Goal: Check status: Check status

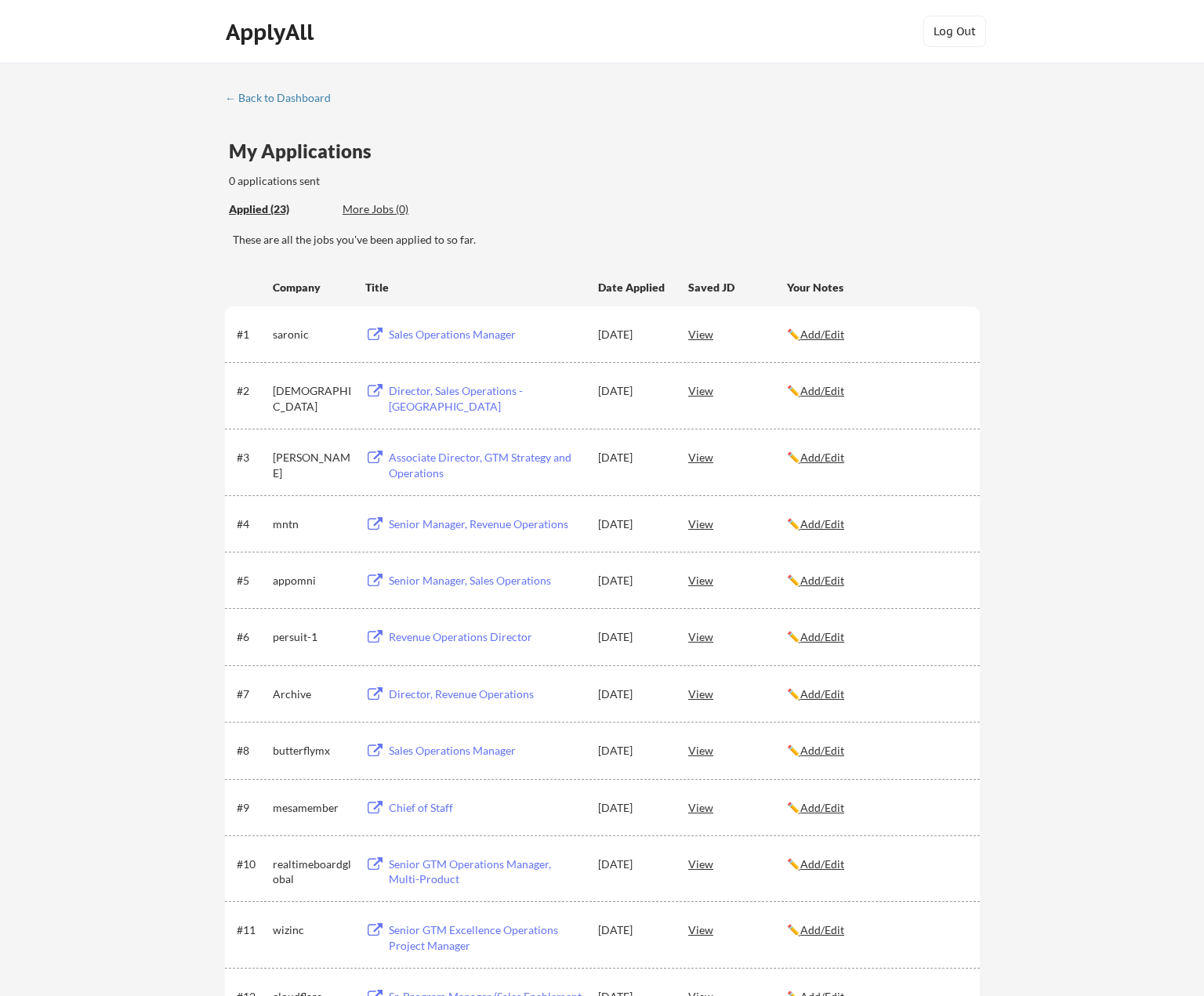
click at [1078, 130] on div "← Back to Dashboard My Applications 0 applications sent Applied (23) More Jobs …" at bounding box center [602, 908] width 1204 height 1692
click at [247, 98] on div "← Back to Dashboard" at bounding box center [284, 98] width 118 height 11
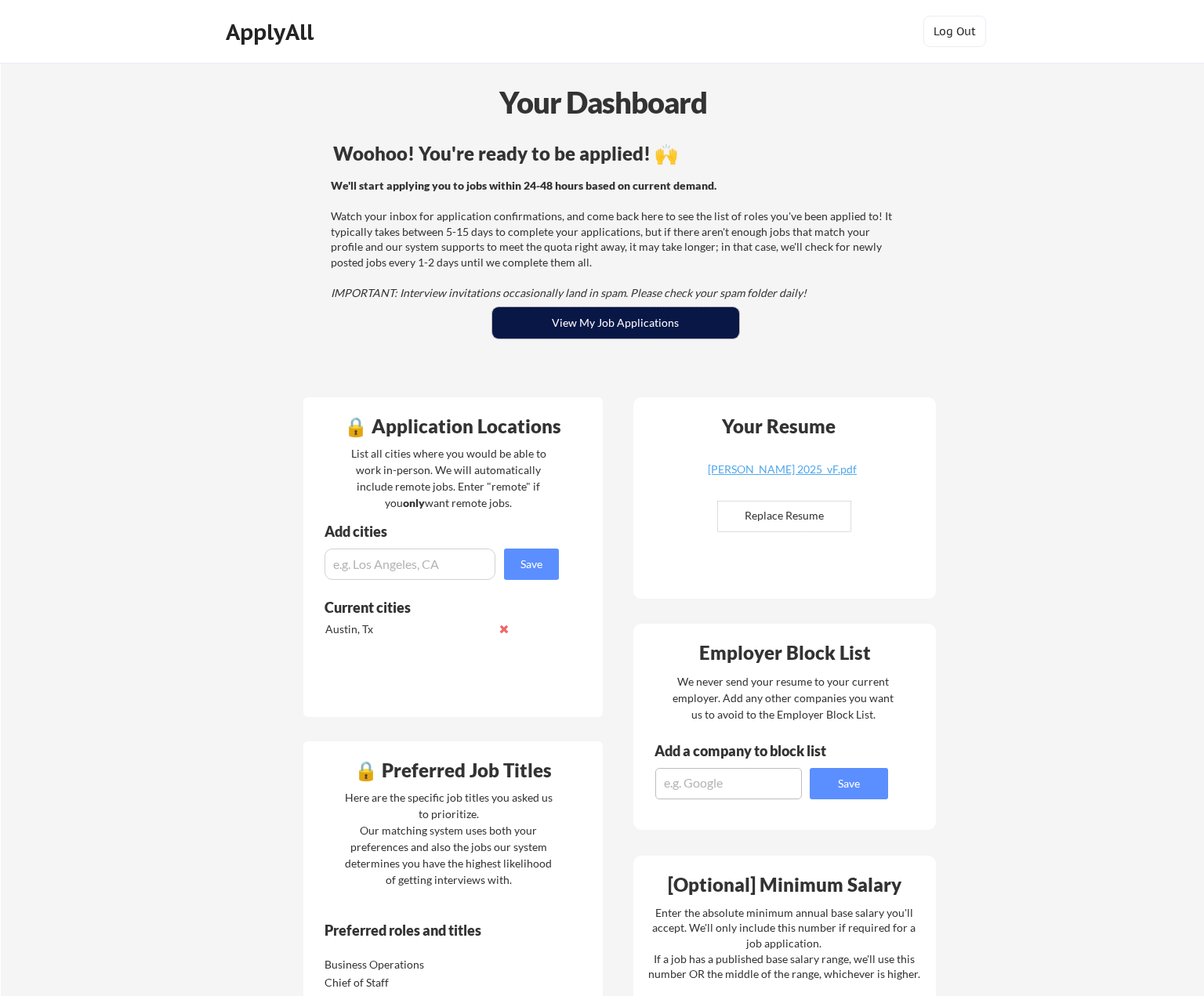
click at [625, 318] on button "View My Job Applications" at bounding box center [615, 323] width 247 height 32
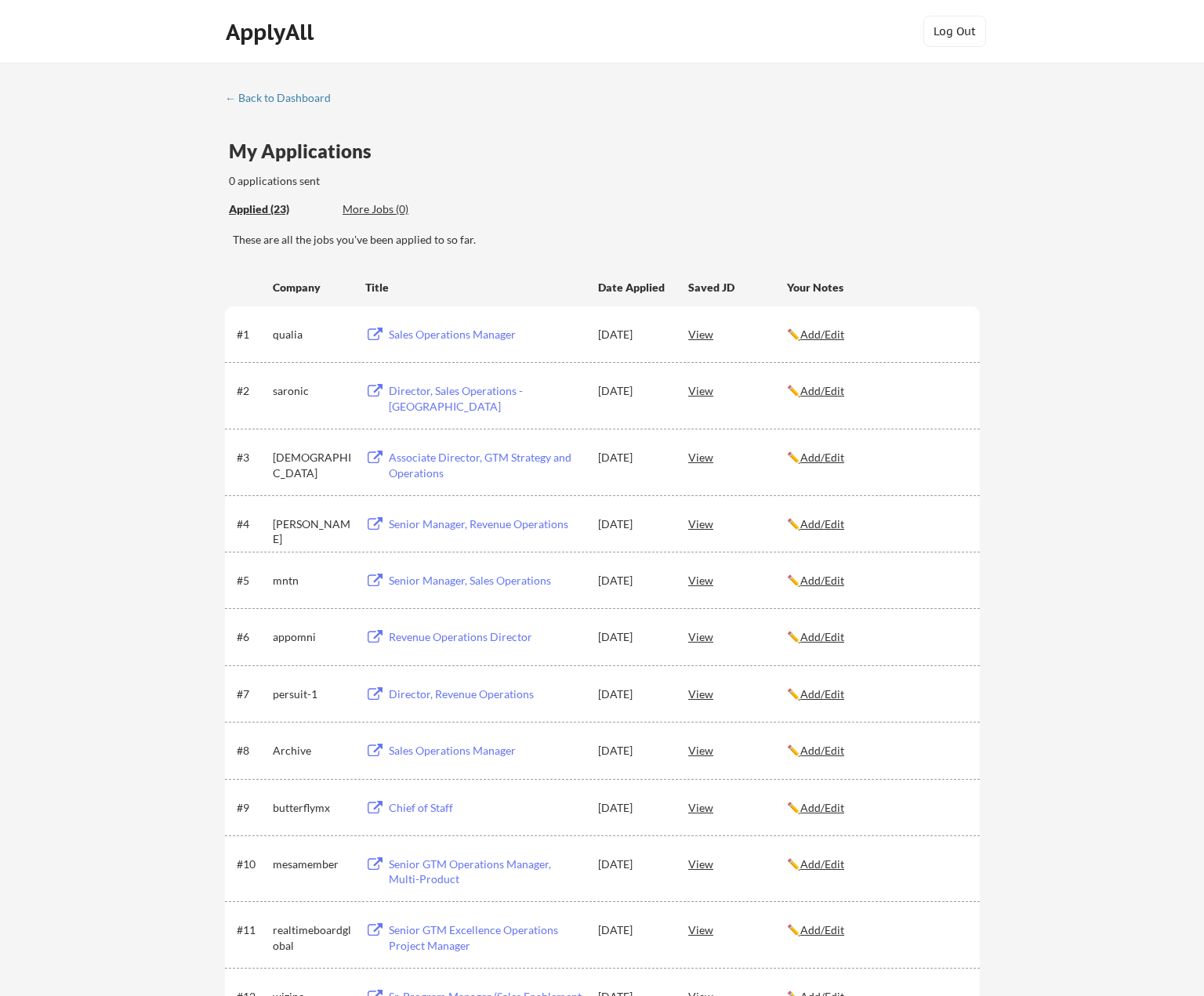
click at [266, 201] on div "Applied (23) More Jobs (0)" at bounding box center [343, 210] width 229 height 33
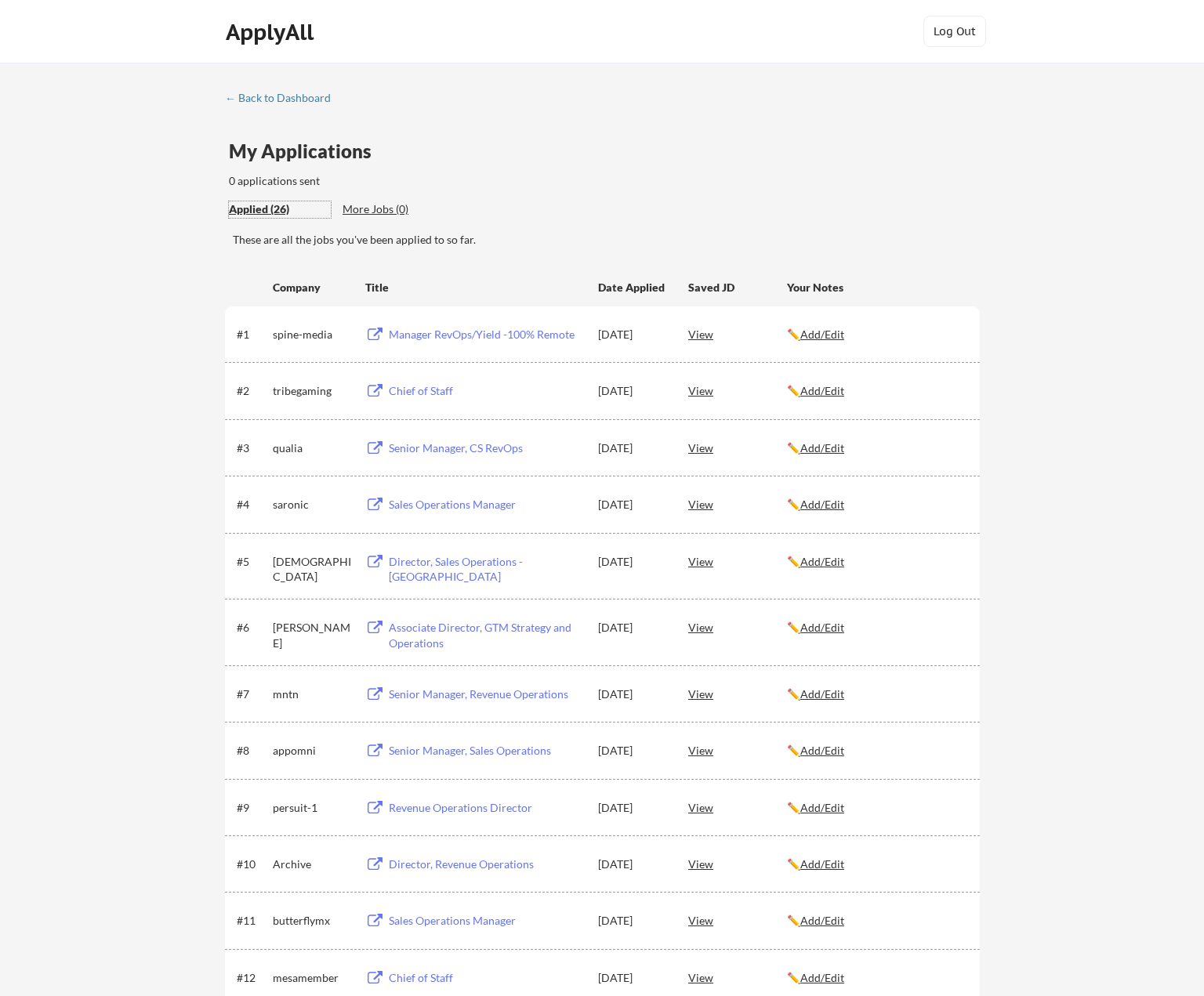
click at [264, 208] on div "Applied (26)" at bounding box center [280, 209] width 102 height 15
click at [226, 100] on div "← Back to Dashboard" at bounding box center [284, 98] width 118 height 11
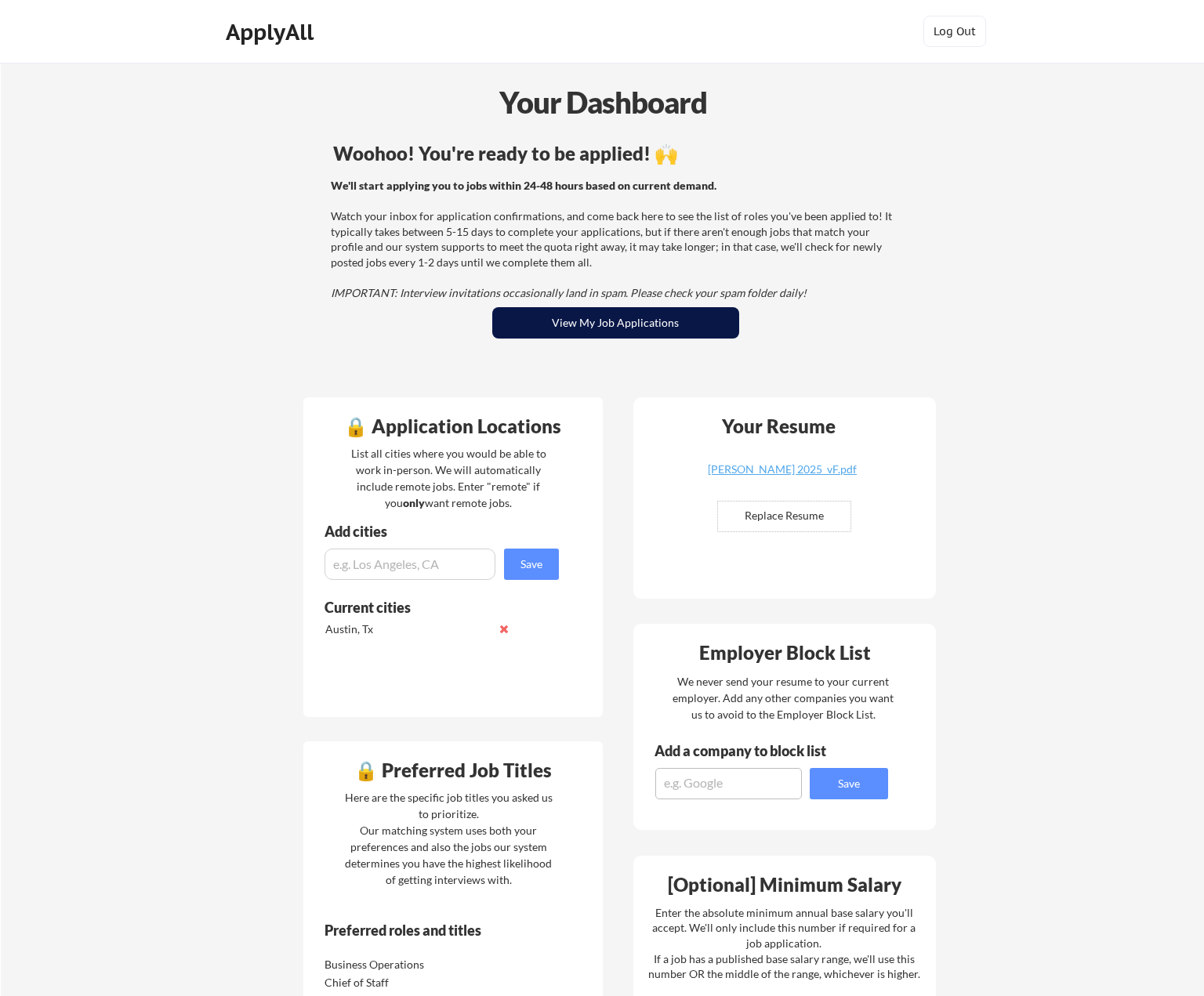
click at [536, 315] on button "View My Job Applications" at bounding box center [615, 323] width 247 height 32
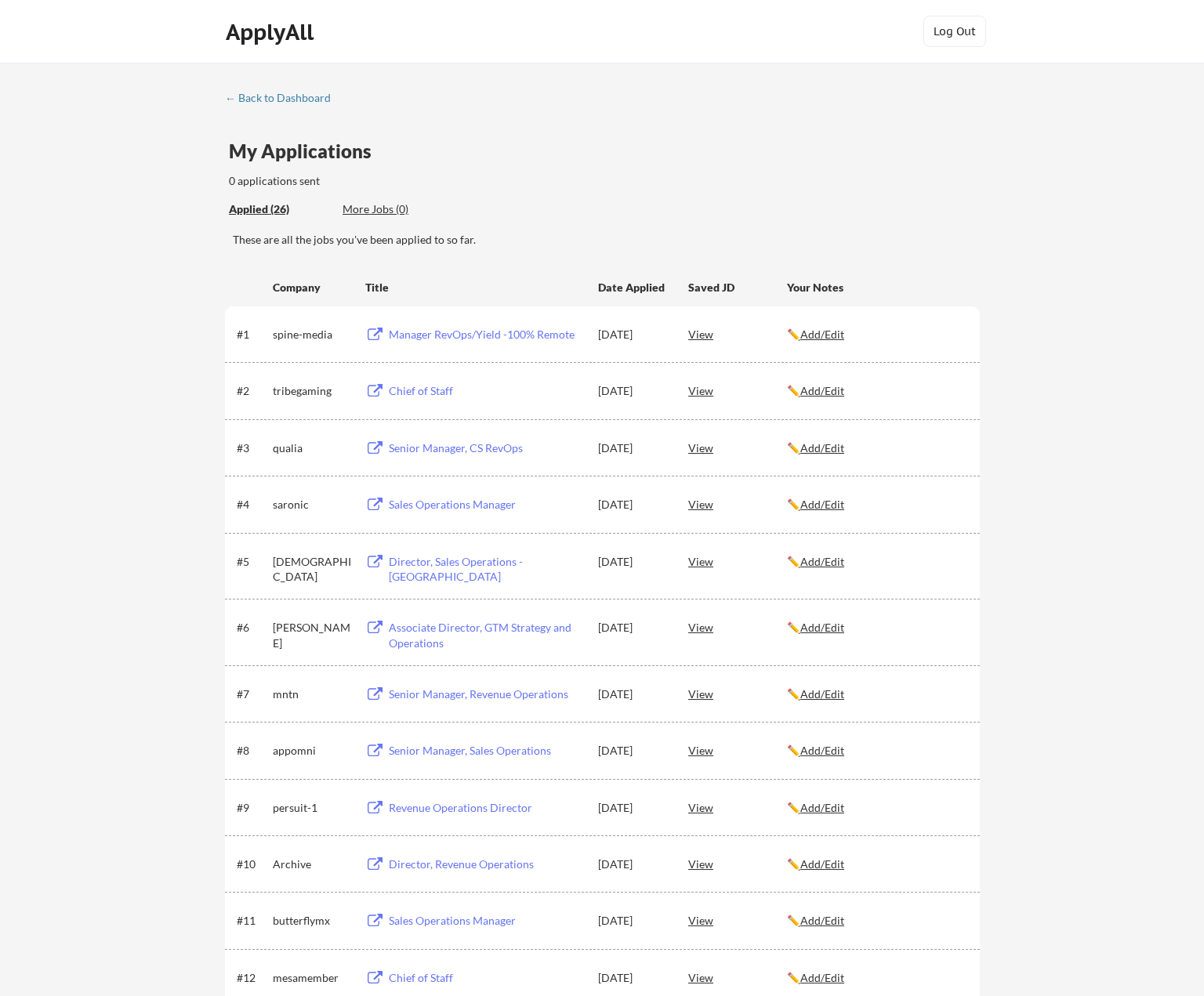
click at [243, 176] on div "0 applications sent" at bounding box center [380, 180] width 303 height 15
click at [227, 97] on div "← Back to Dashboard" at bounding box center [284, 98] width 118 height 11
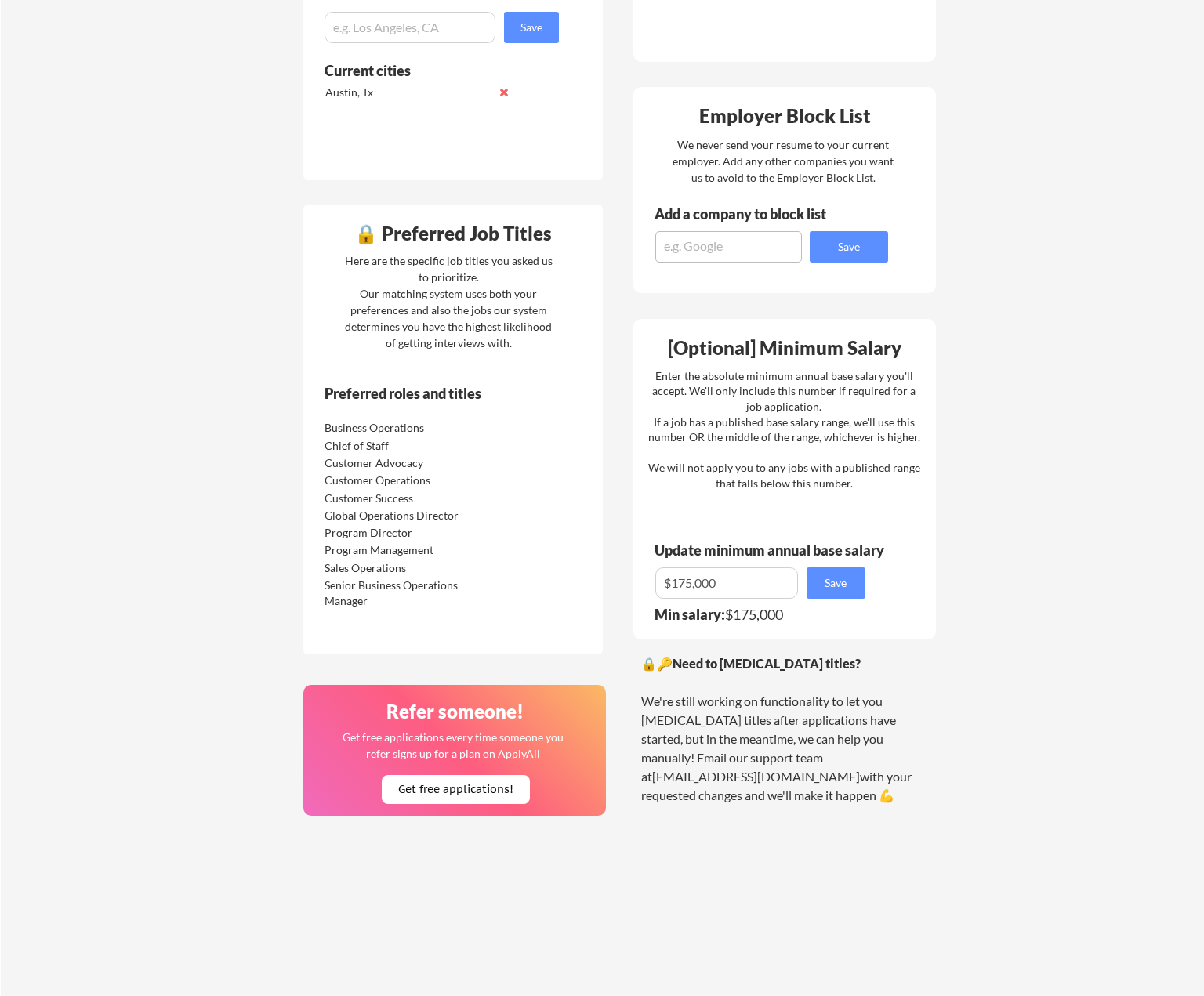
scroll to position [548, 0]
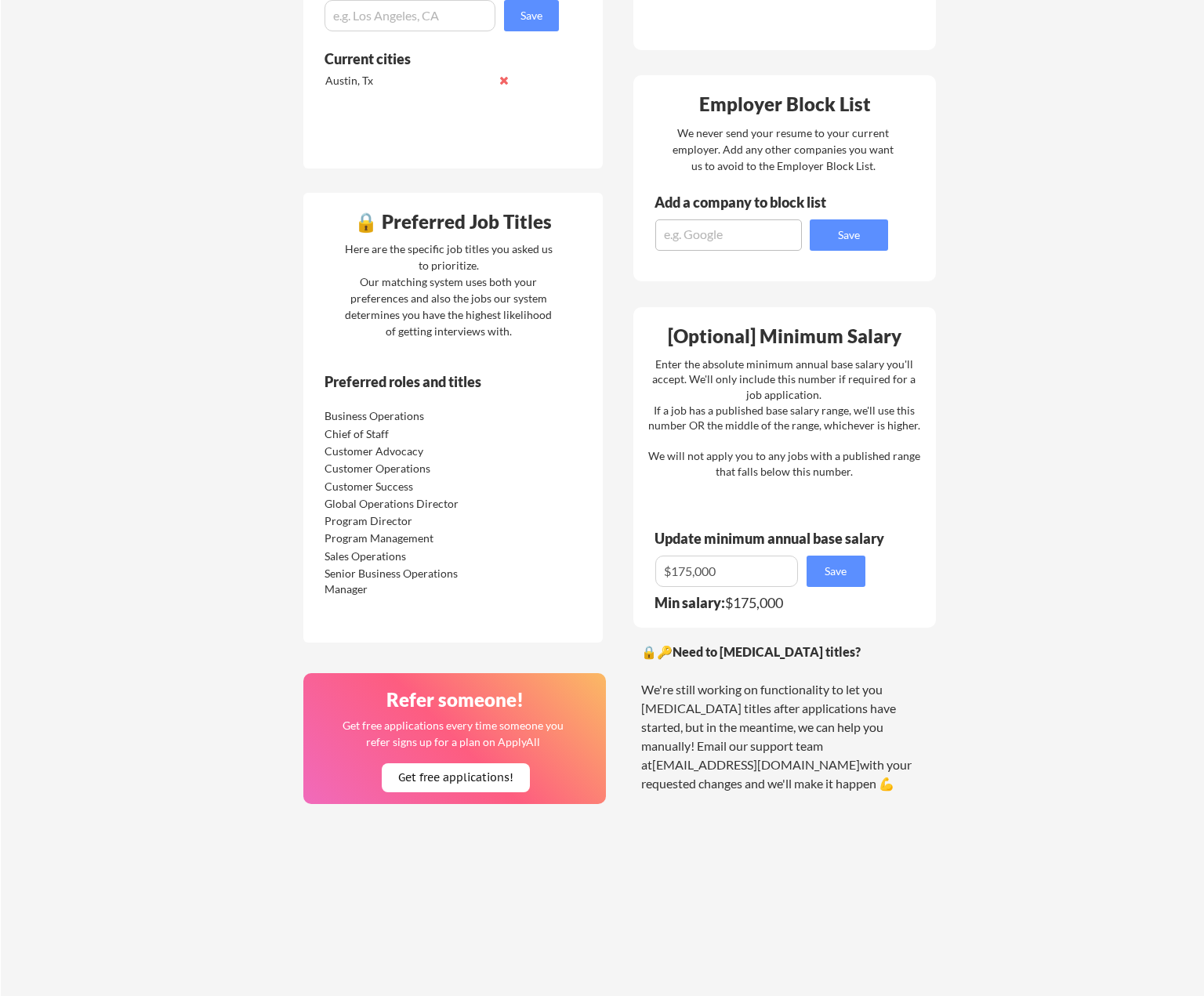
drag, startPoint x: 988, startPoint y: 403, endPoint x: 982, endPoint y: 294, distance: 109.2
click at [982, 296] on div "Your Dashboard Woohoo! You're ready to be applied! 🙌 We'll start applying you t…" at bounding box center [602, 302] width 1203 height 1576
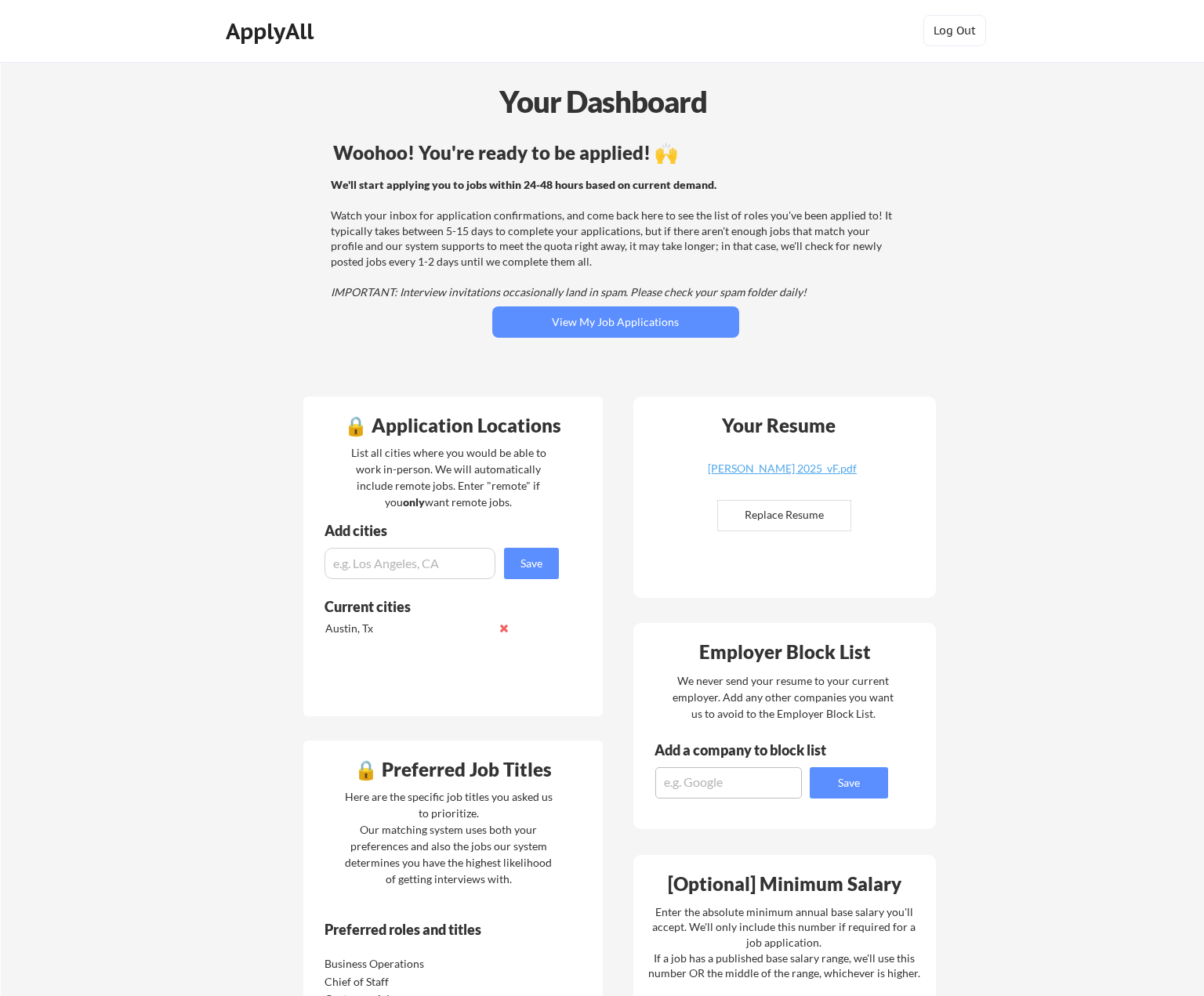
scroll to position [0, 0]
click at [573, 348] on div "Woohoo! You're ready to be applied! 🙌 We'll start applying you to jobs within 2…" at bounding box center [615, 261] width 632 height 250
click at [562, 331] on button "View My Job Applications" at bounding box center [615, 323] width 247 height 32
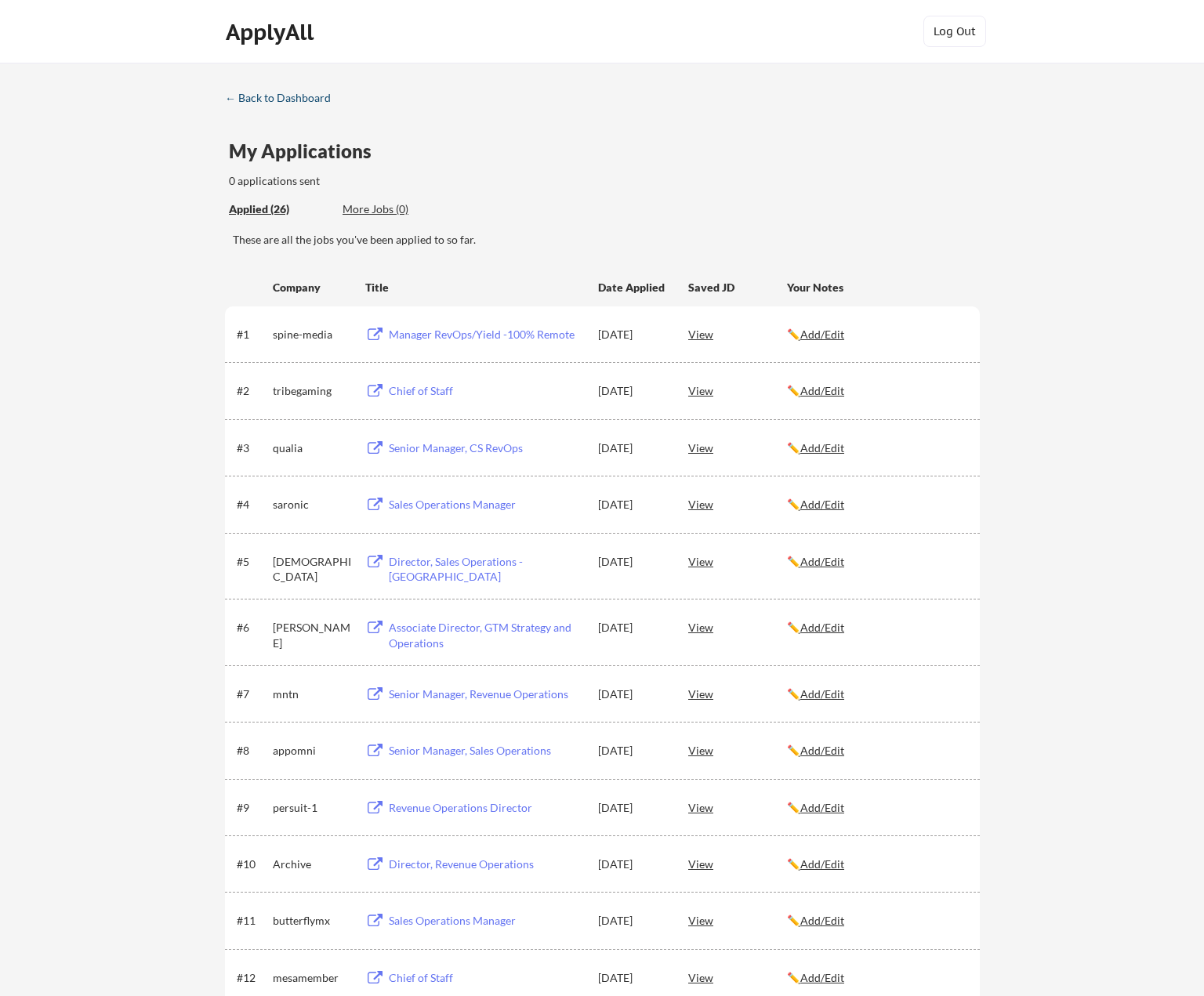
click at [232, 92] on div "← Back to Dashboard" at bounding box center [284, 98] width 118 height 11
